Goal: Find specific fact

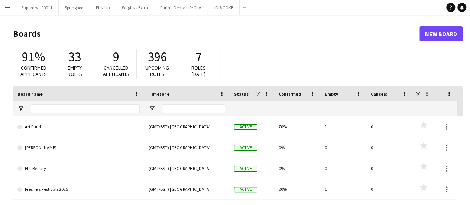
click at [7, 4] on app-icon "Menu" at bounding box center [7, 7] width 6 height 6
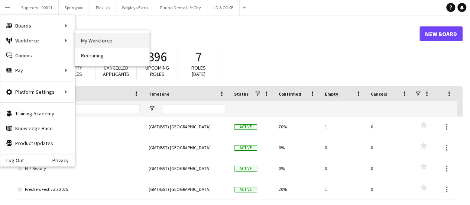
click at [112, 41] on link "My Workforce" at bounding box center [112, 40] width 74 height 15
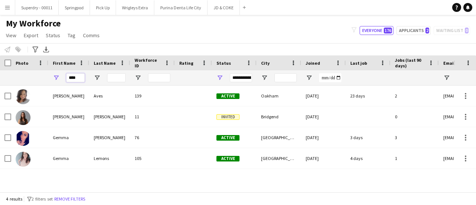
click at [76, 80] on input "****" at bounding box center [75, 77] width 19 height 9
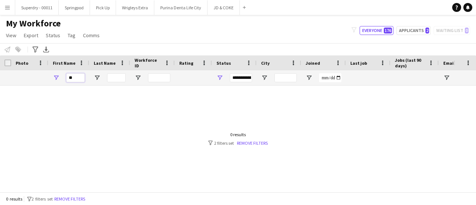
type input "*"
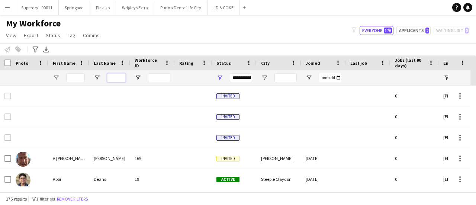
click at [112, 77] on input "Last Name Filter Input" at bounding box center [116, 77] width 19 height 9
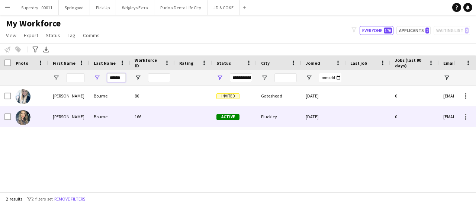
type input "******"
click at [89, 119] on div "Bourne" at bounding box center [109, 116] width 41 height 20
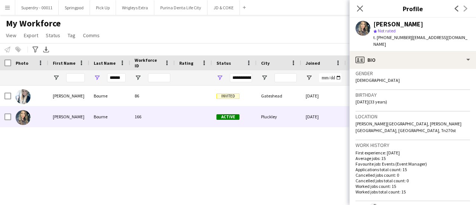
scroll to position [118, 0]
drag, startPoint x: 446, startPoint y: 123, endPoint x: 431, endPoint y: 124, distance: 15.2
click at [431, 124] on div "Location [PERSON_NAME][GEOGRAPHIC_DATA], [PERSON_NAME][GEOGRAPHIC_DATA], [GEOGR…" at bounding box center [412, 125] width 114 height 29
copy span "Tn270st"
